Goal: Information Seeking & Learning: Check status

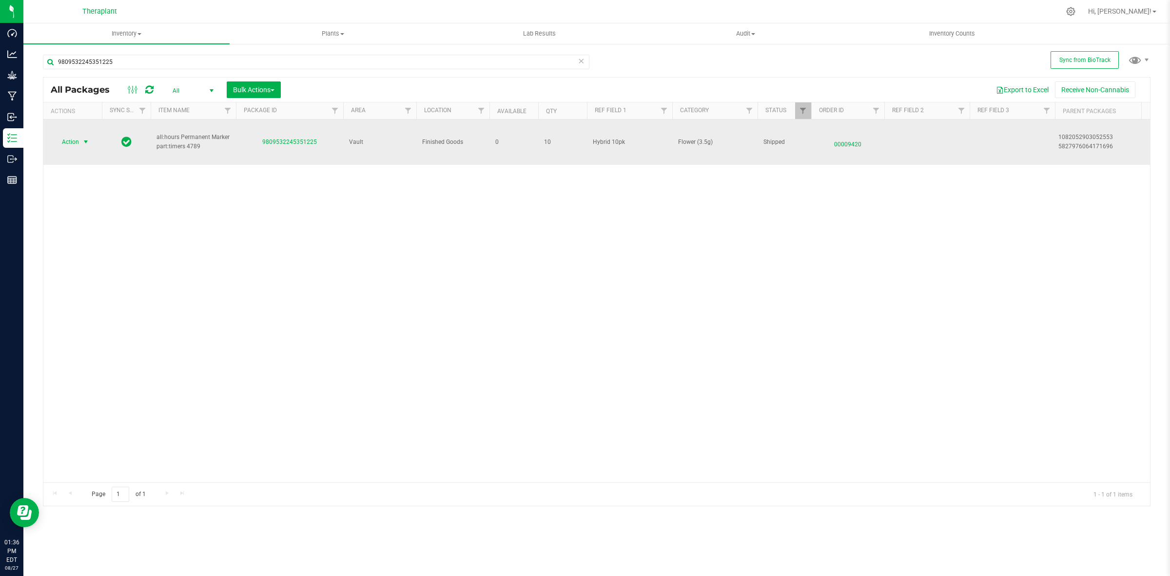
click at [76, 140] on span "Action" at bounding box center [66, 142] width 26 height 14
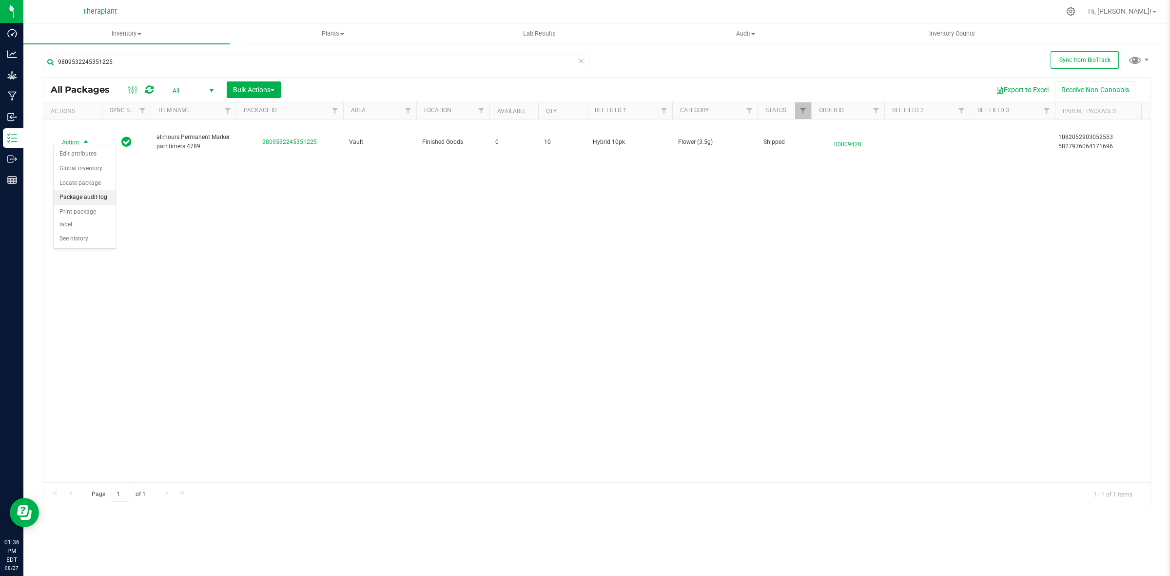
click at [93, 198] on li "Package audit log" at bounding box center [85, 197] width 62 height 15
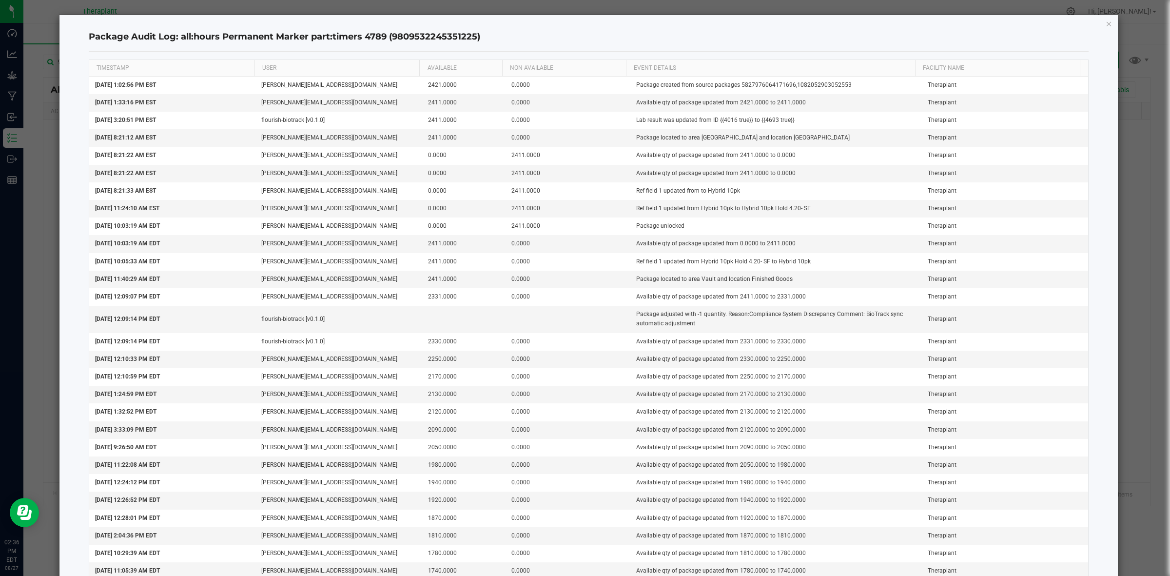
click at [419, 37] on h4 "Package Audit Log: all:hours Permanent Marker part:timers 4789 (980953224535122…" at bounding box center [589, 37] width 1000 height 13
copy h4 "9809532245351225"
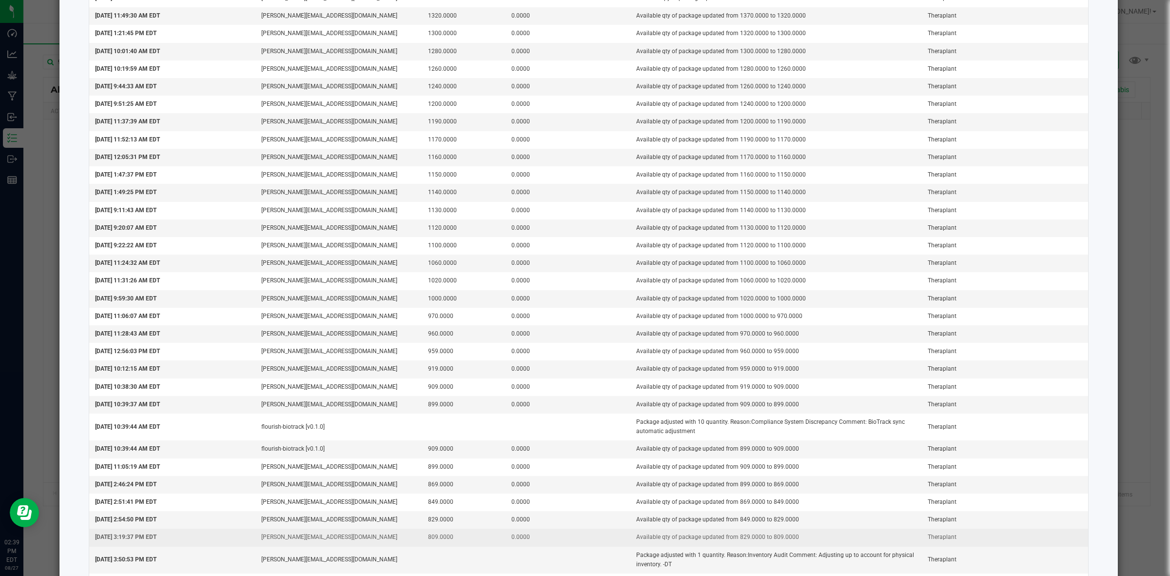
scroll to position [792, 0]
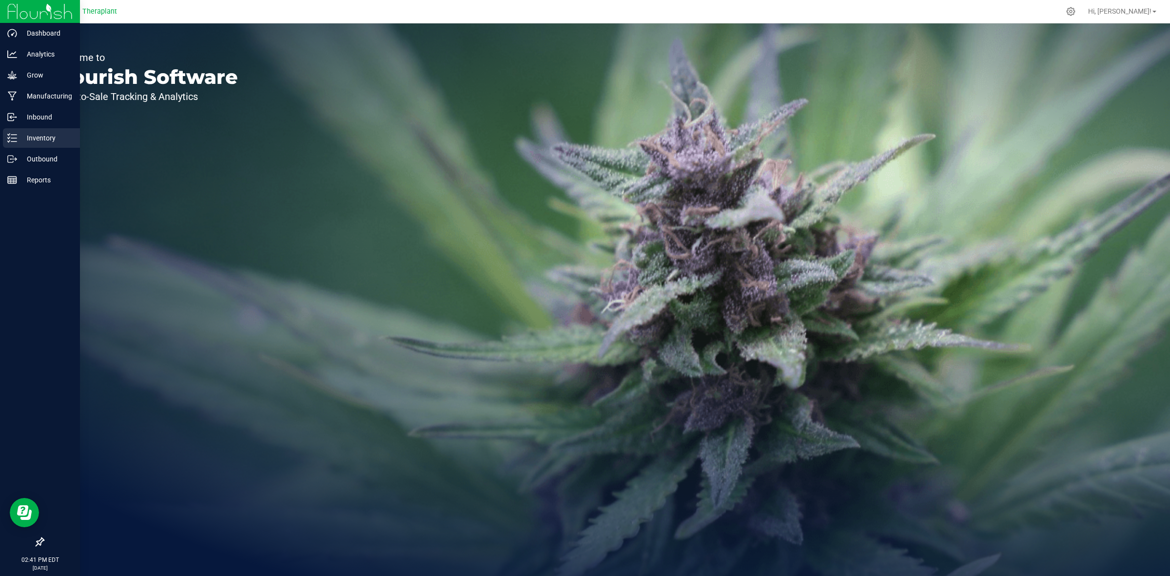
click at [18, 140] on p "Inventory" at bounding box center [46, 138] width 58 height 12
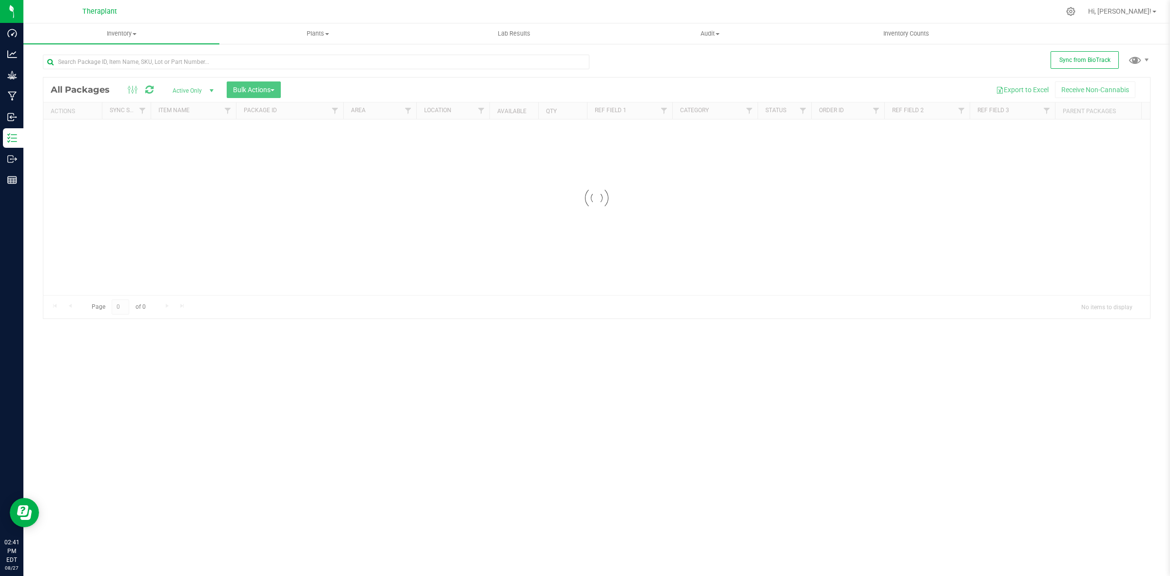
click at [183, 87] on div at bounding box center [596, 198] width 1107 height 241
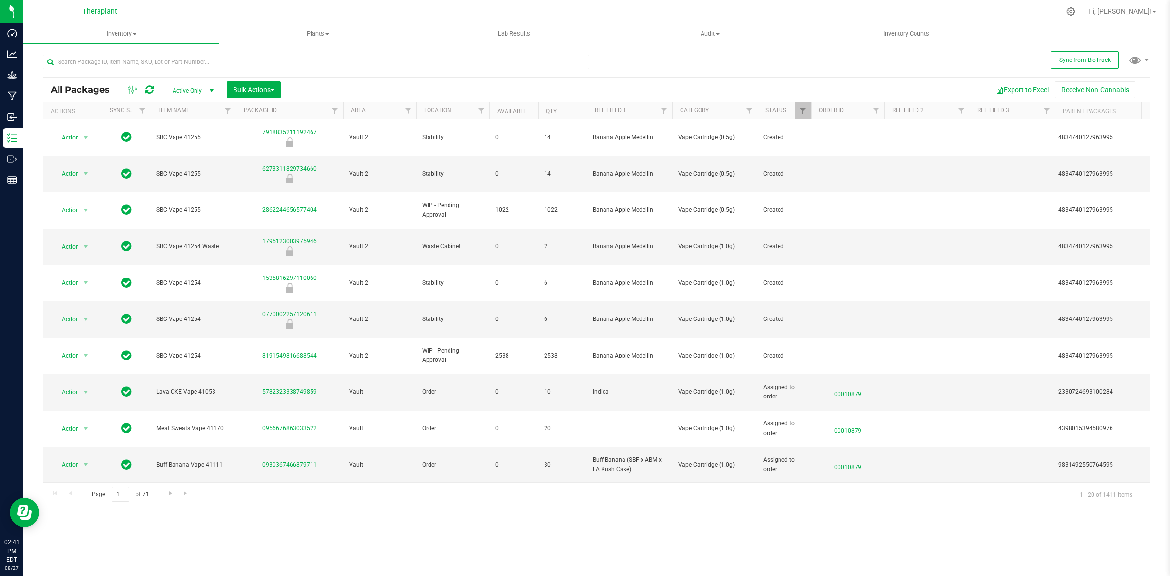
click at [186, 89] on span "Active Only" at bounding box center [191, 91] width 54 height 14
click at [182, 147] on li "All" at bounding box center [191, 150] width 53 height 15
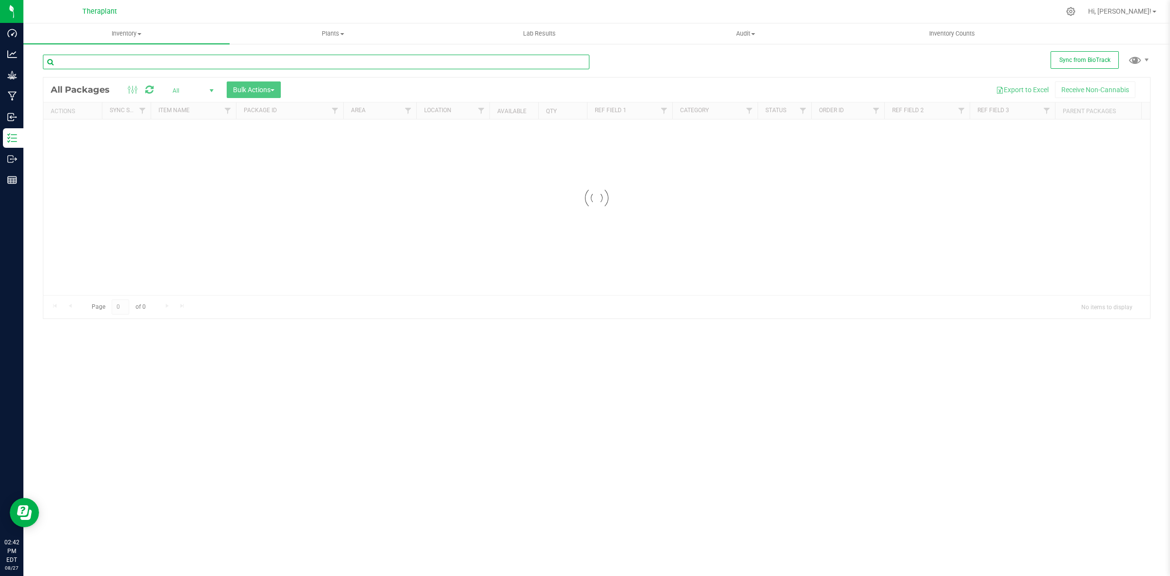
click at [174, 66] on input "text" at bounding box center [316, 62] width 546 height 15
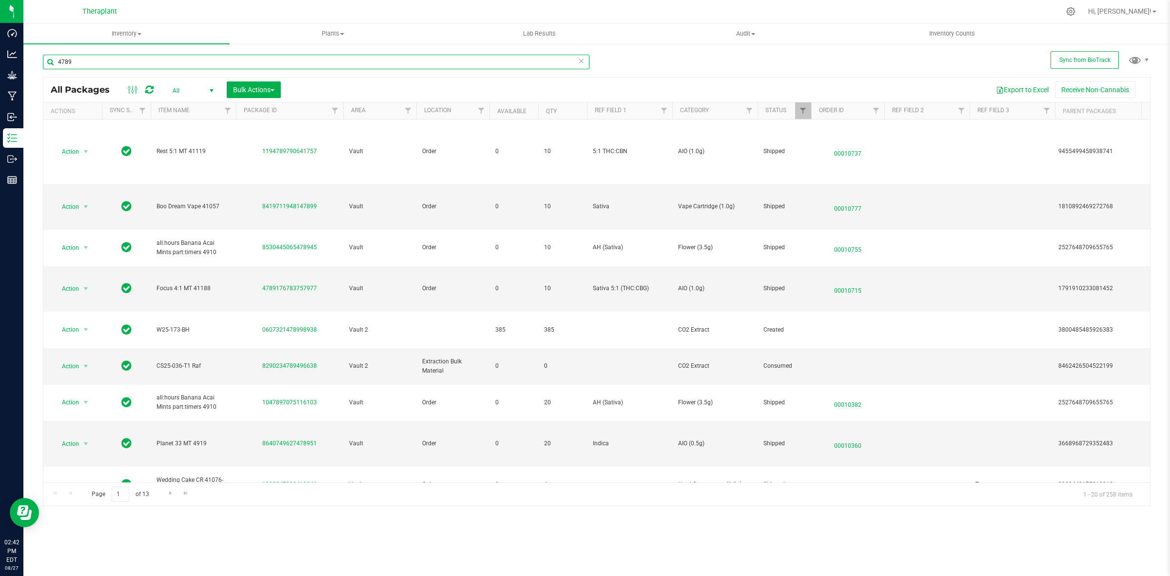
click at [57, 59] on input "4789" at bounding box center [316, 62] width 546 height 15
type input "timers 4789"
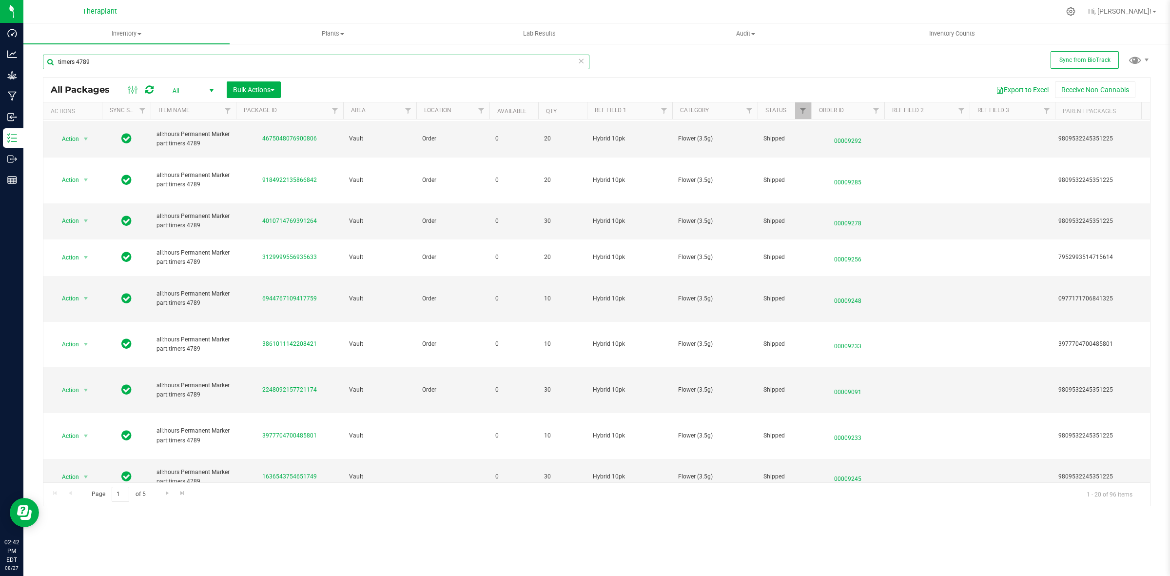
scroll to position [366, 0]
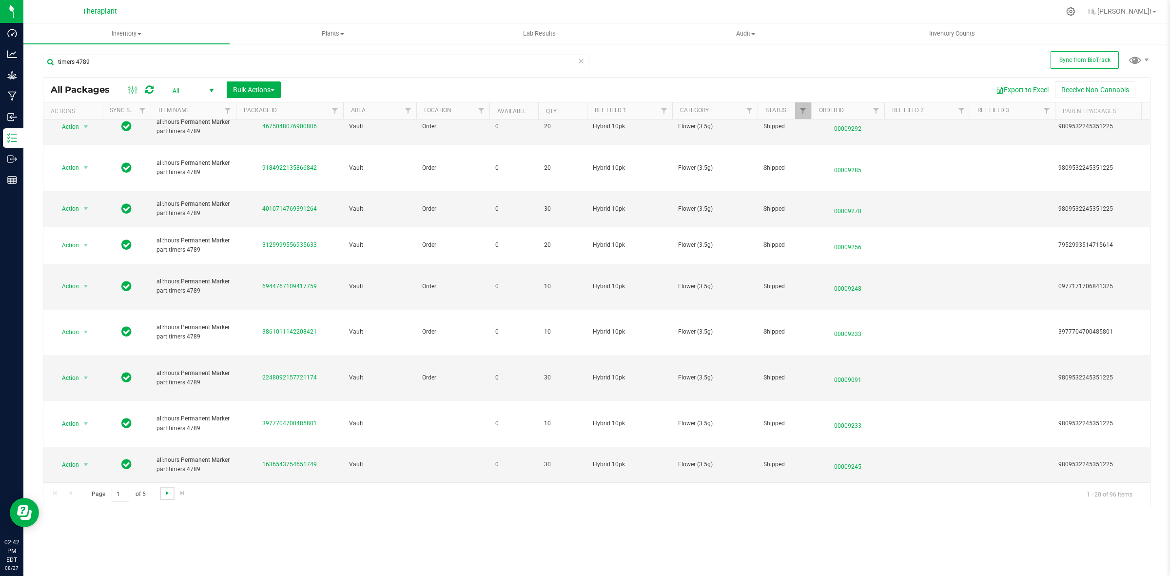
click at [164, 492] on span "Go to the next page" at bounding box center [167, 493] width 8 height 8
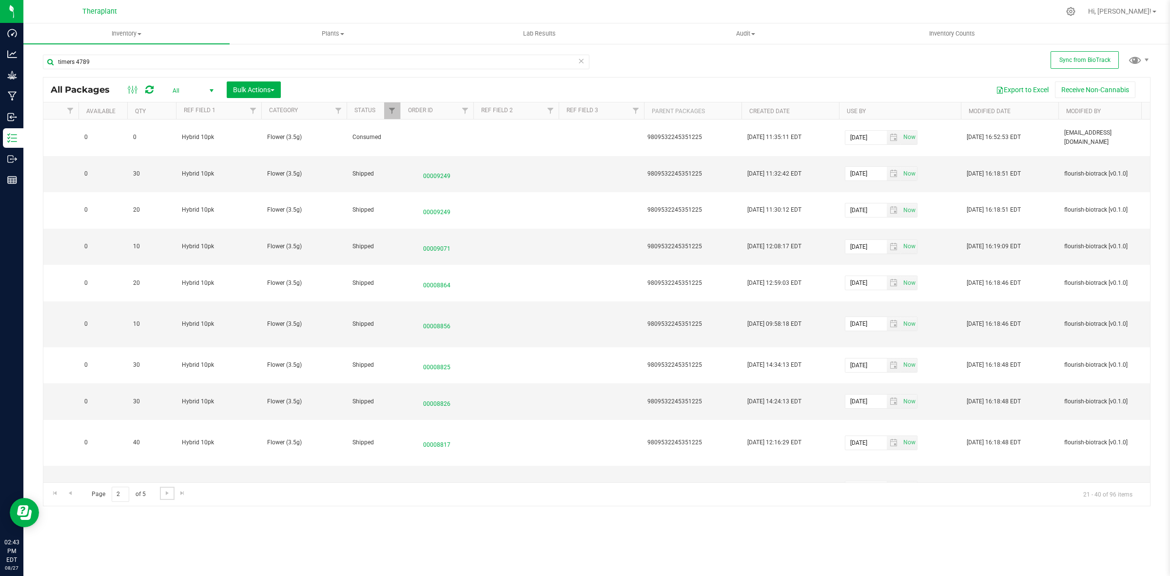
scroll to position [0, 418]
click at [813, 111] on th "Created Date" at bounding box center [783, 110] width 97 height 17
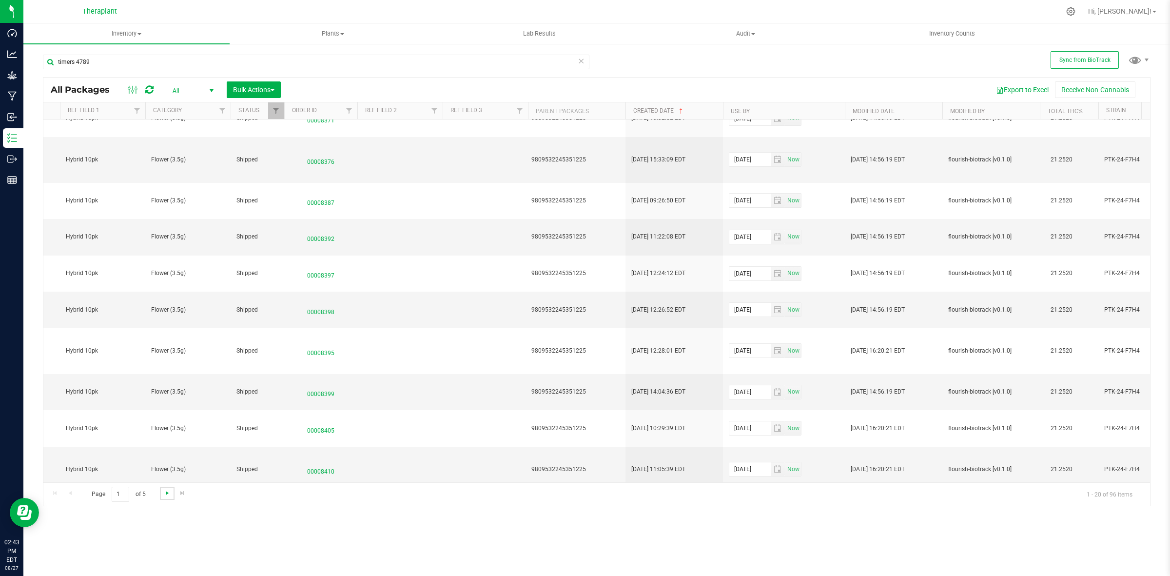
click at [167, 492] on span "Go to the next page" at bounding box center [167, 493] width 8 height 8
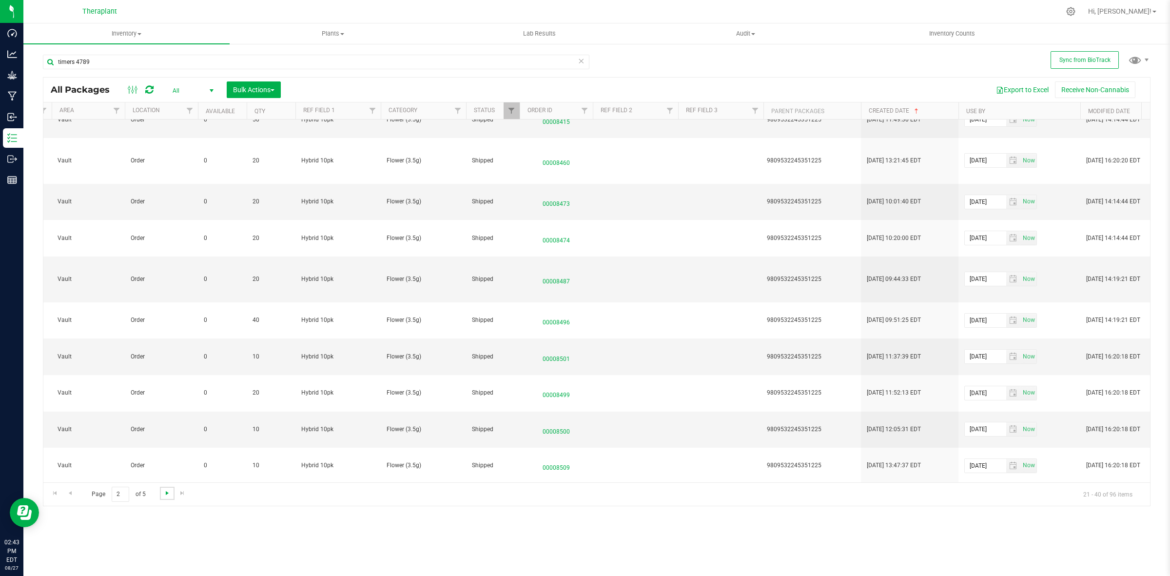
click at [164, 495] on span "Go to the next page" at bounding box center [167, 493] width 8 height 8
